Goal: Find specific page/section: Find specific page/section

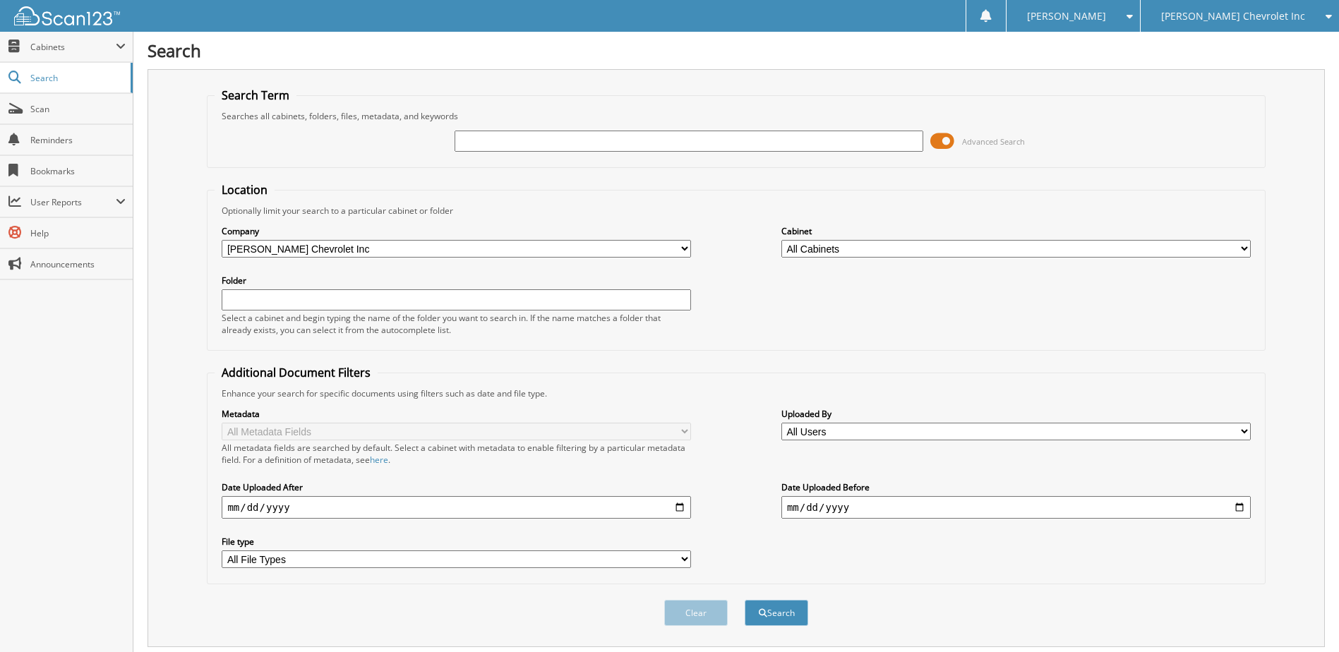
click at [510, 143] on input "text" at bounding box center [690, 141] width 470 height 21
type input "232476"
click at [745, 600] on button "Search" at bounding box center [777, 613] width 64 height 26
click at [940, 145] on span at bounding box center [943, 141] width 24 height 21
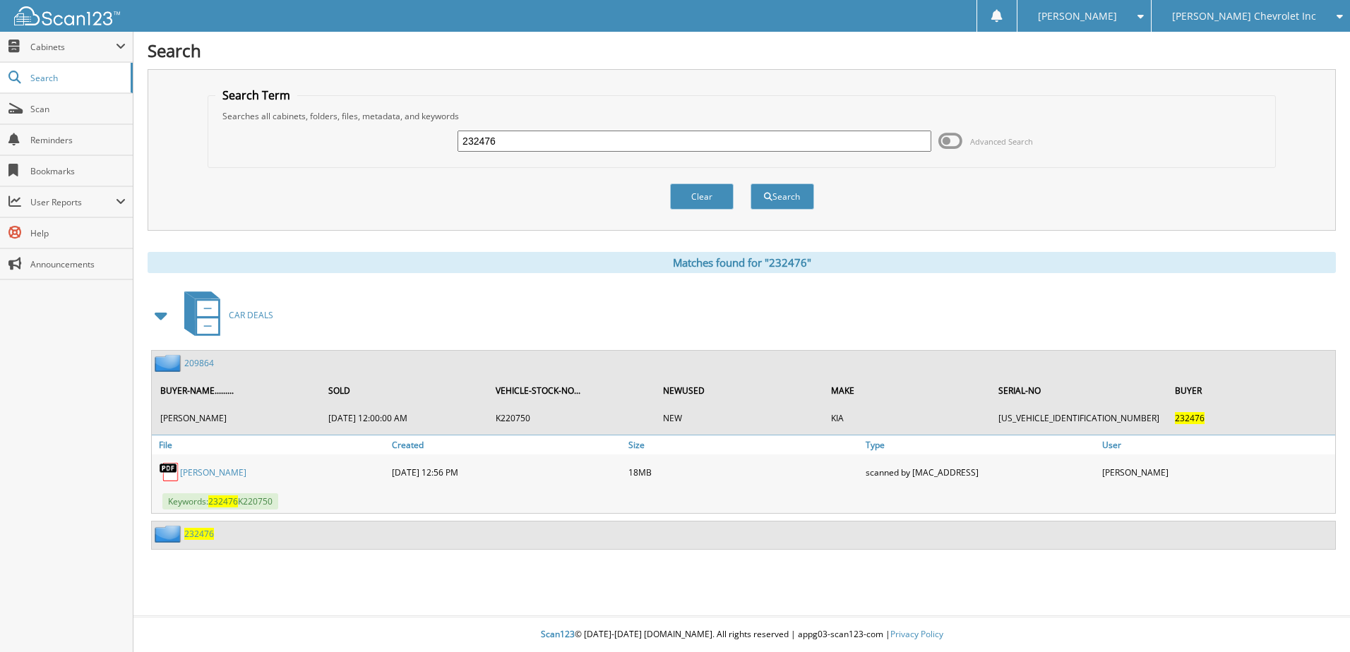
click at [201, 537] on span "232476" at bounding box center [199, 534] width 30 height 12
